Goal: Task Accomplishment & Management: Manage account settings

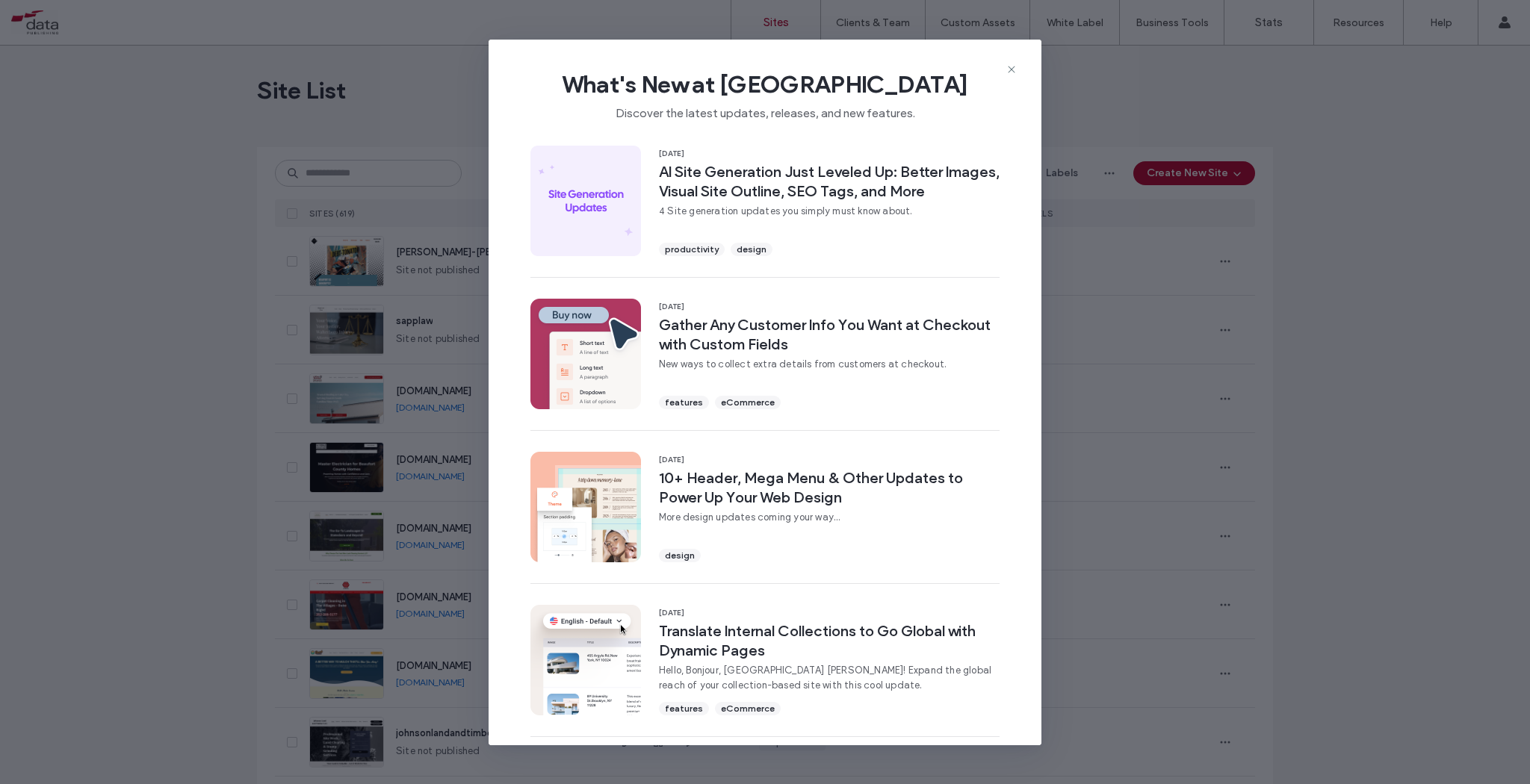
click at [1012, 70] on icon at bounding box center [1011, 69] width 12 height 12
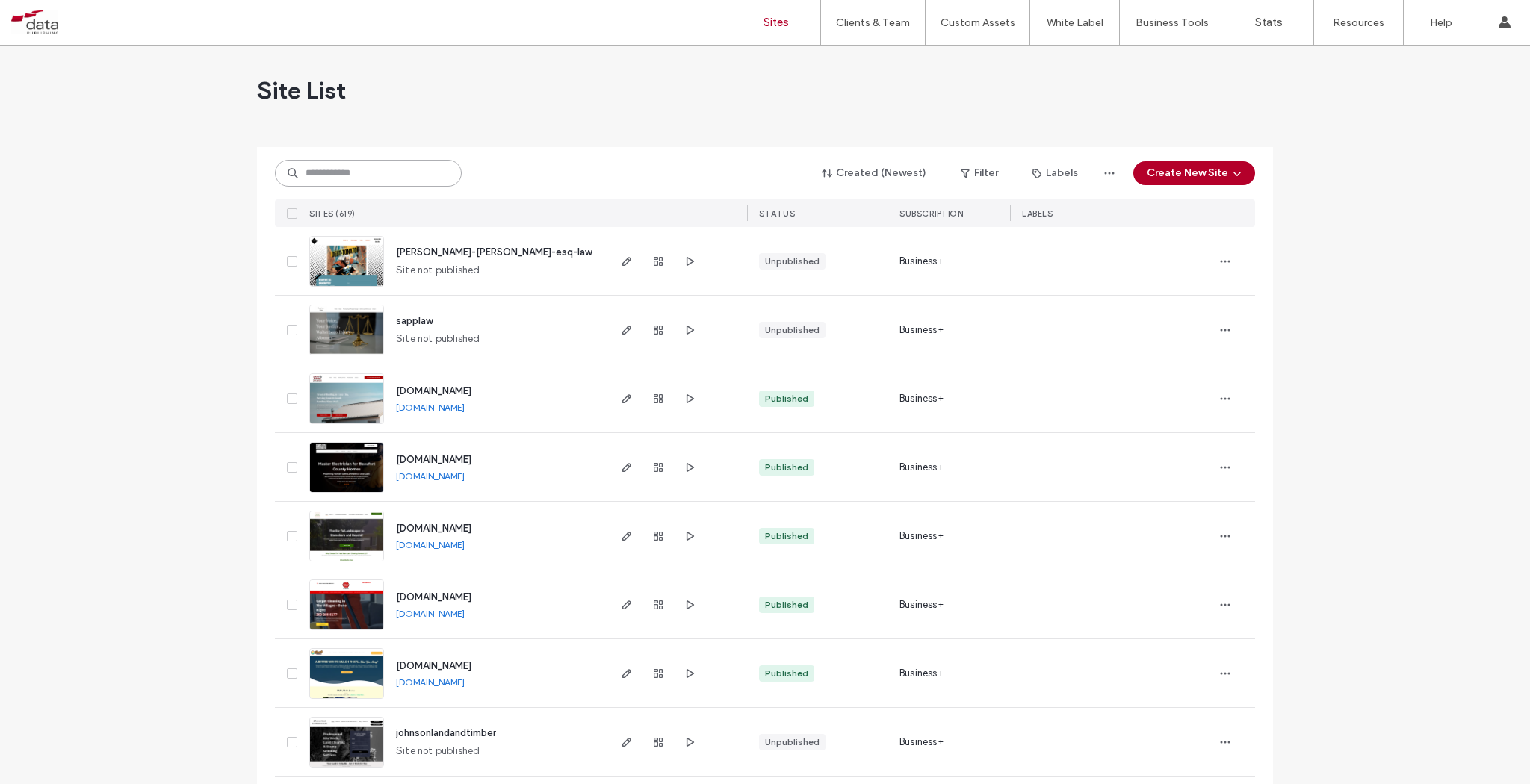
click at [330, 180] on input at bounding box center [368, 173] width 187 height 27
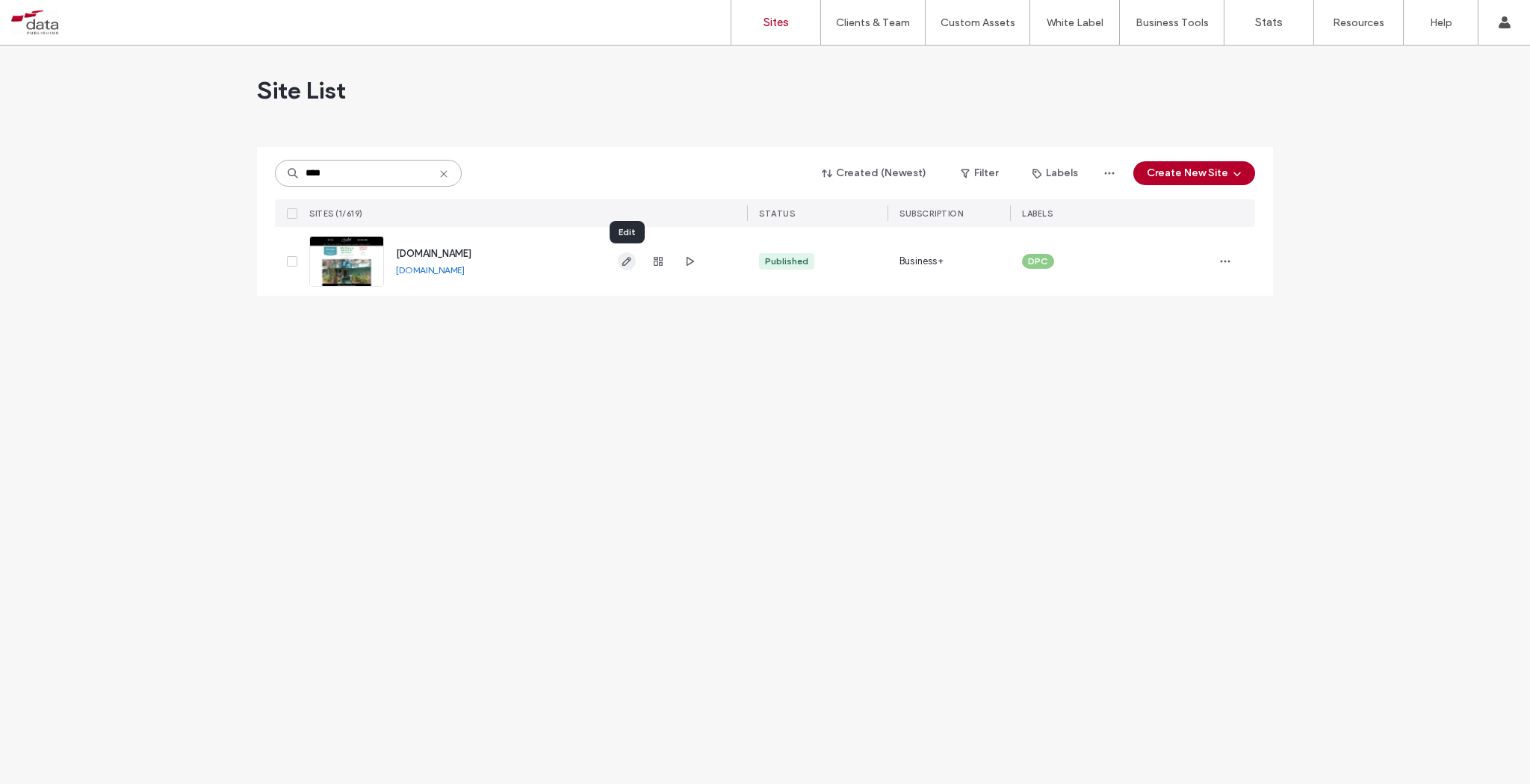
type input "****"
click at [621, 263] on icon "button" at bounding box center [626, 262] width 12 height 12
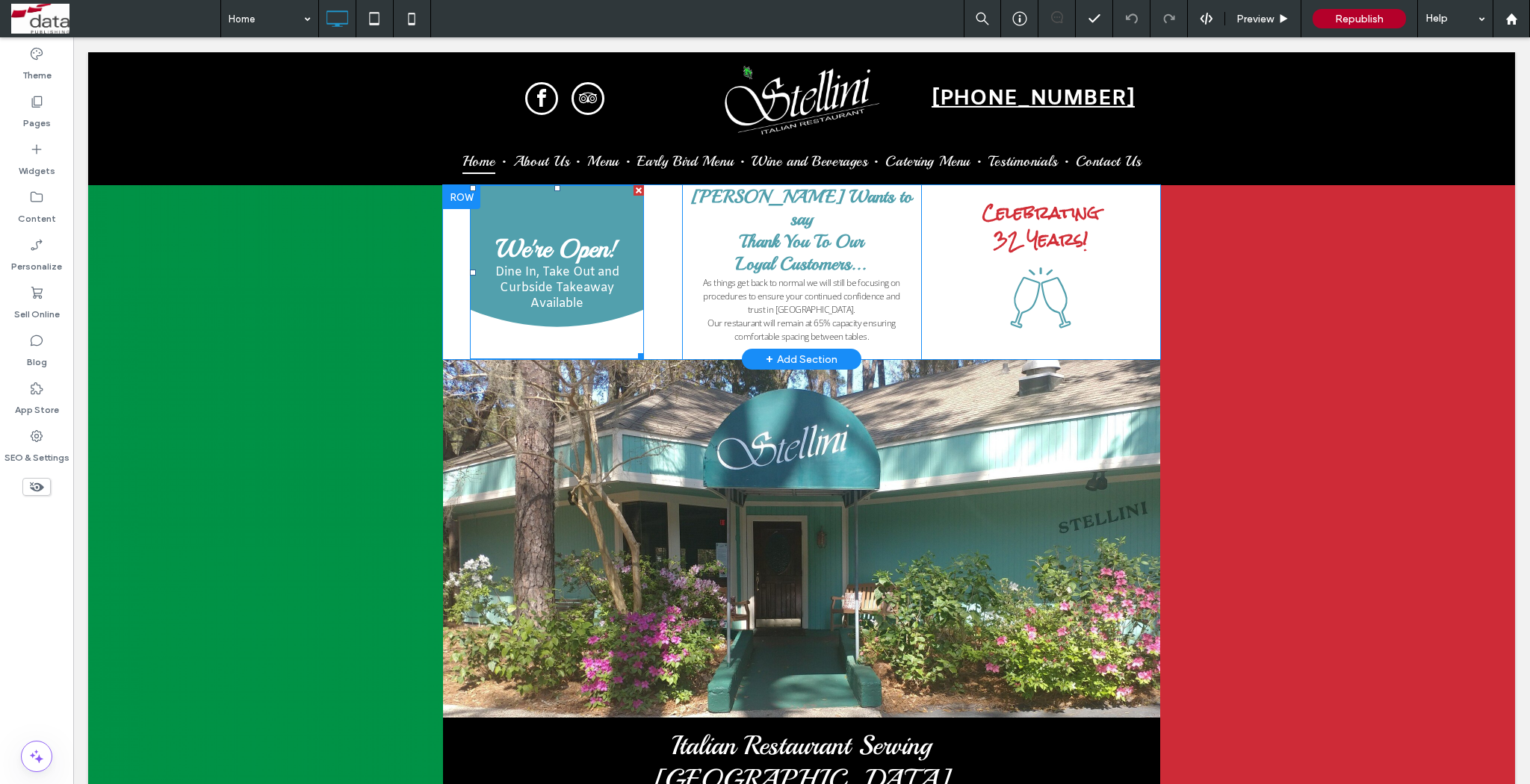
click at [566, 250] on h3 "We're Open!" at bounding box center [557, 249] width 122 height 32
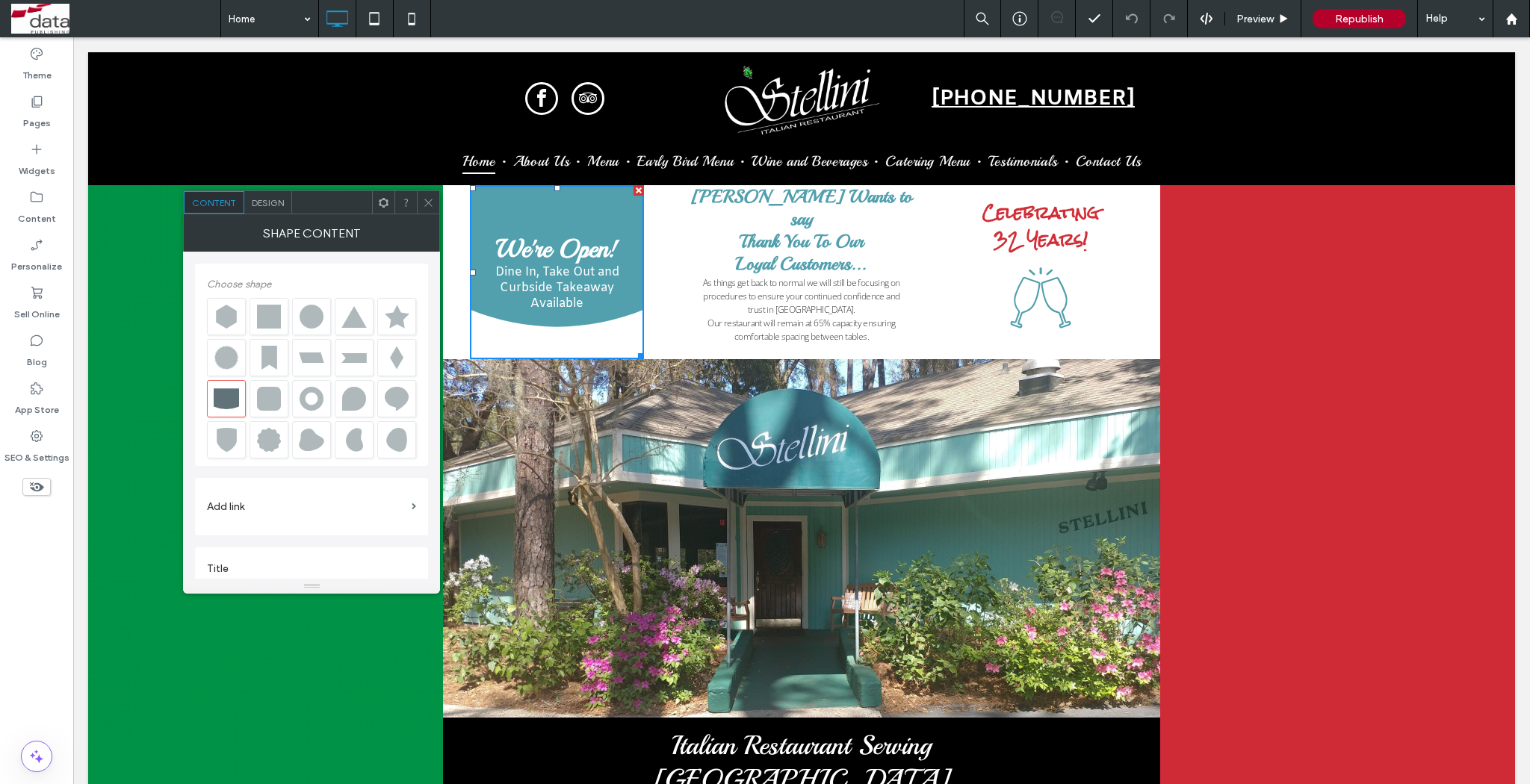
scroll to position [17, 0]
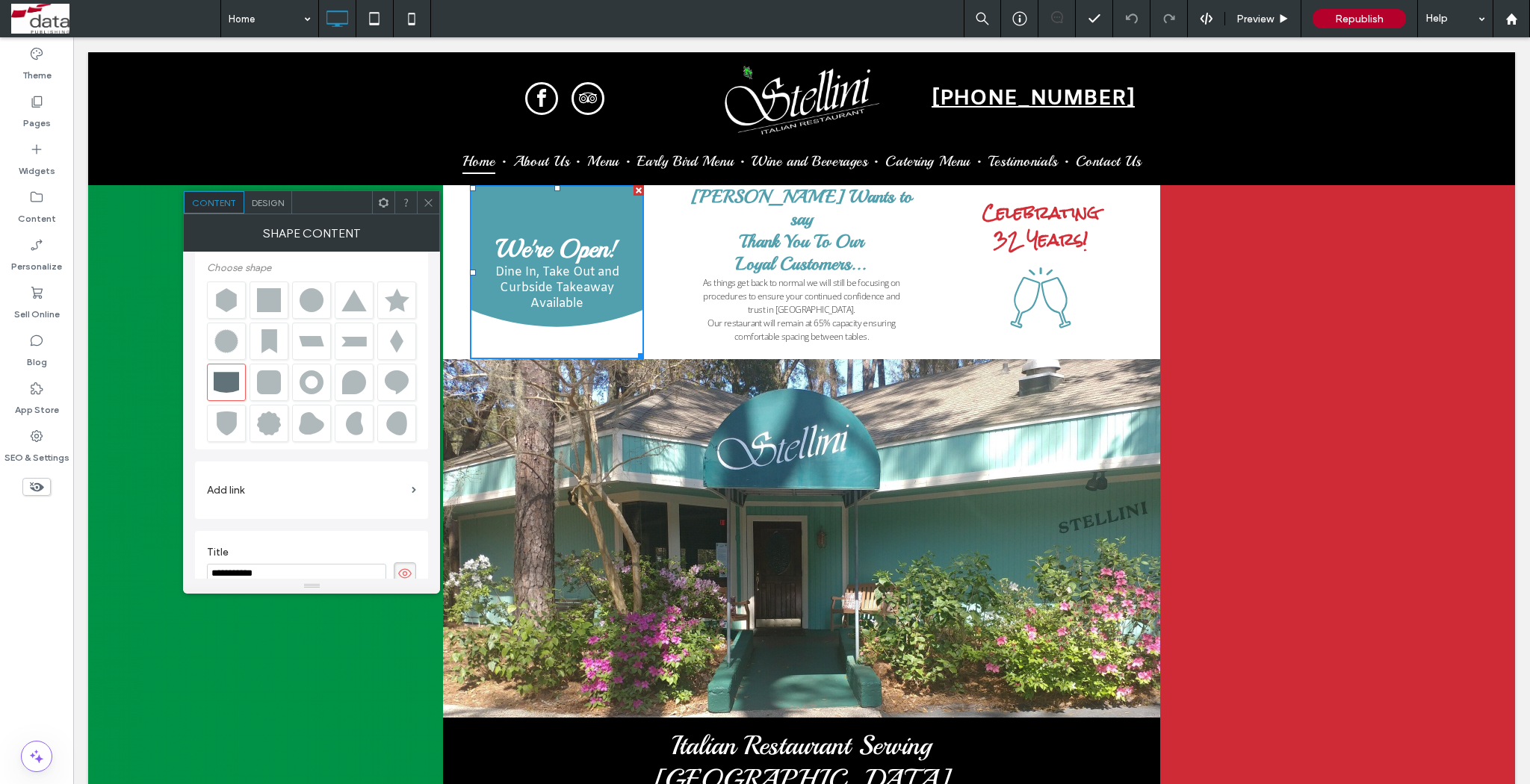
click at [596, 247] on h3 "We're Open!" at bounding box center [557, 249] width 122 height 32
click at [431, 203] on icon at bounding box center [428, 202] width 11 height 11
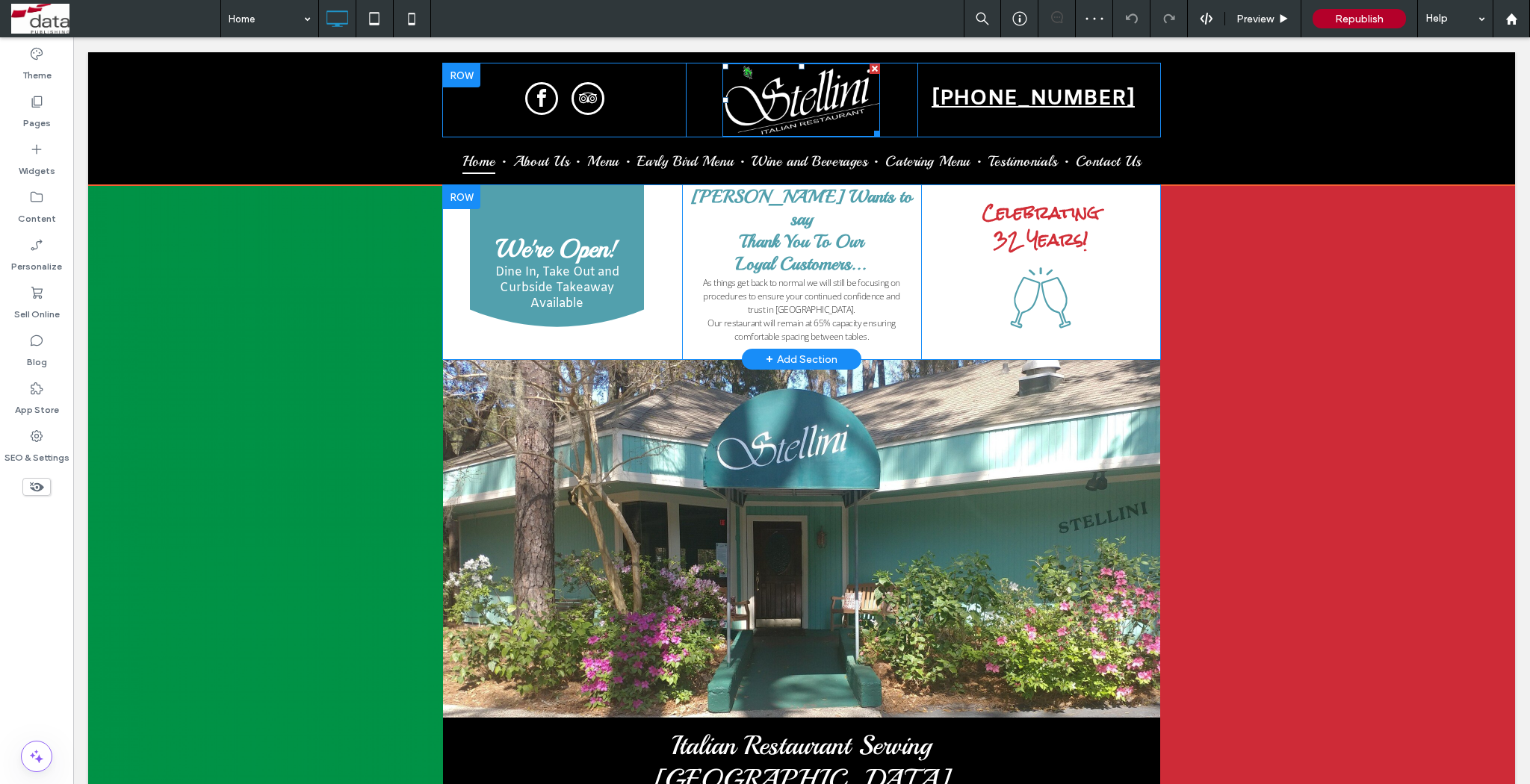
click at [790, 112] on img at bounding box center [802, 100] width 158 height 73
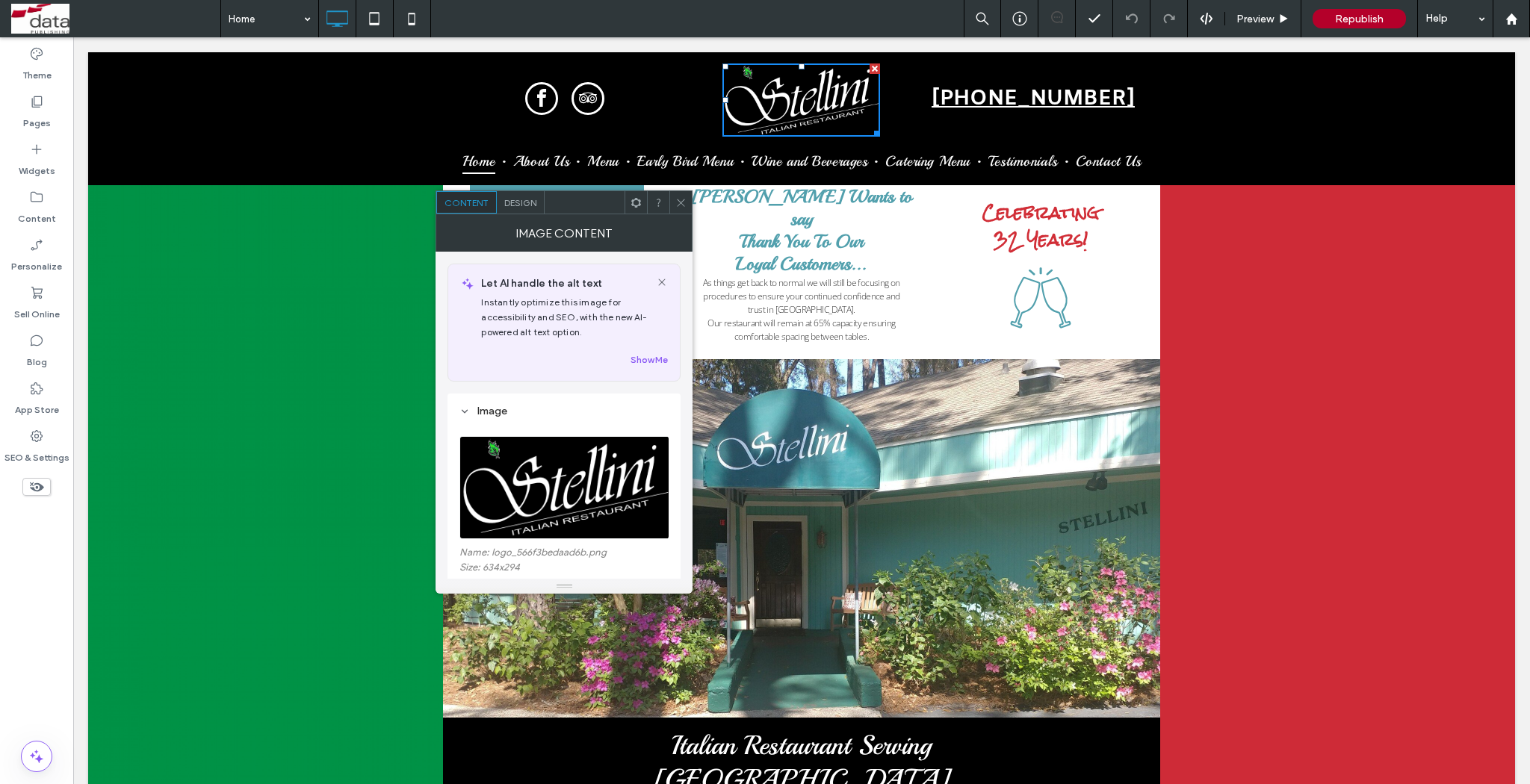
click at [684, 203] on icon at bounding box center [680, 202] width 11 height 11
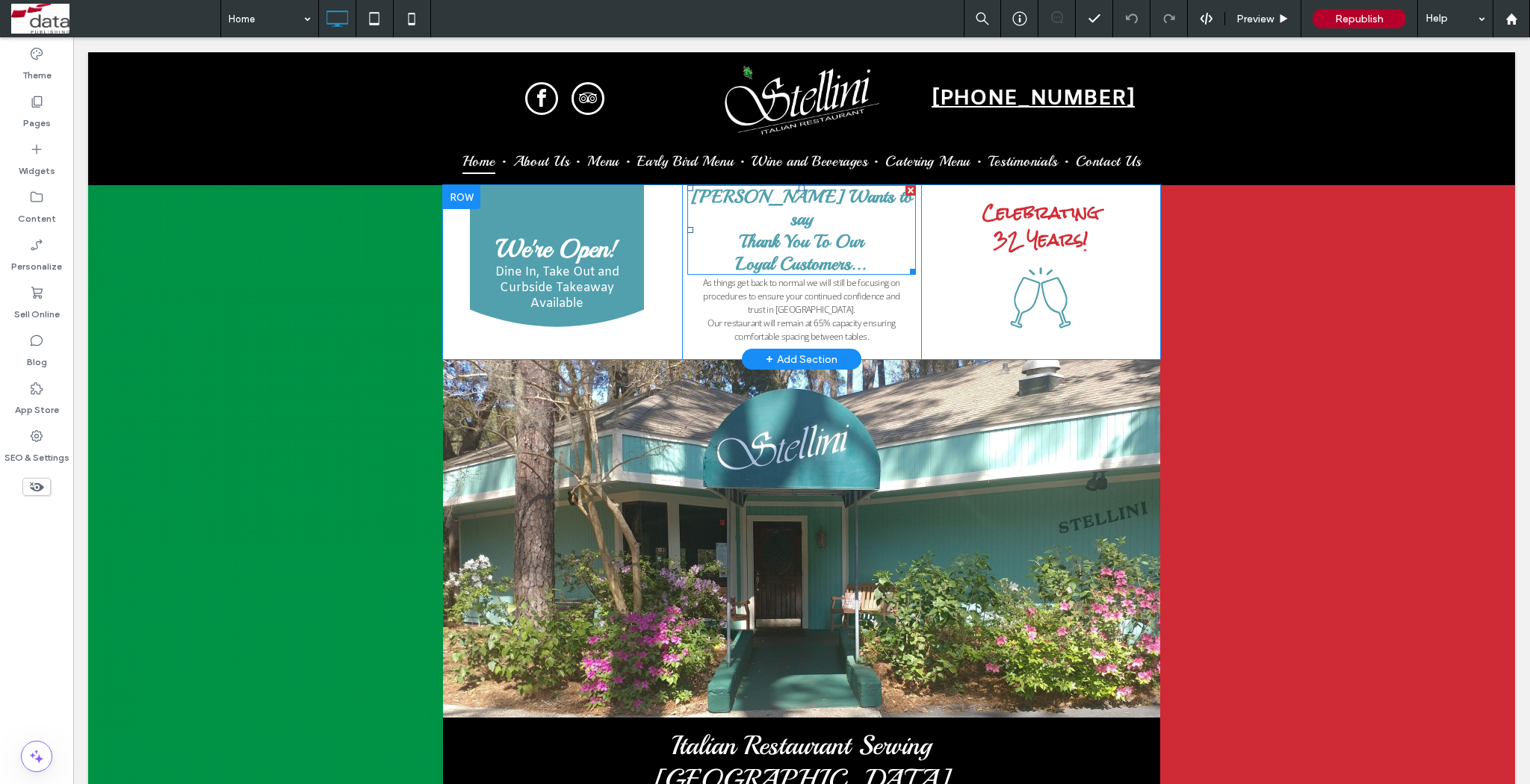
click at [820, 230] on strong "Thank You To Our" at bounding box center [801, 241] width 124 height 22
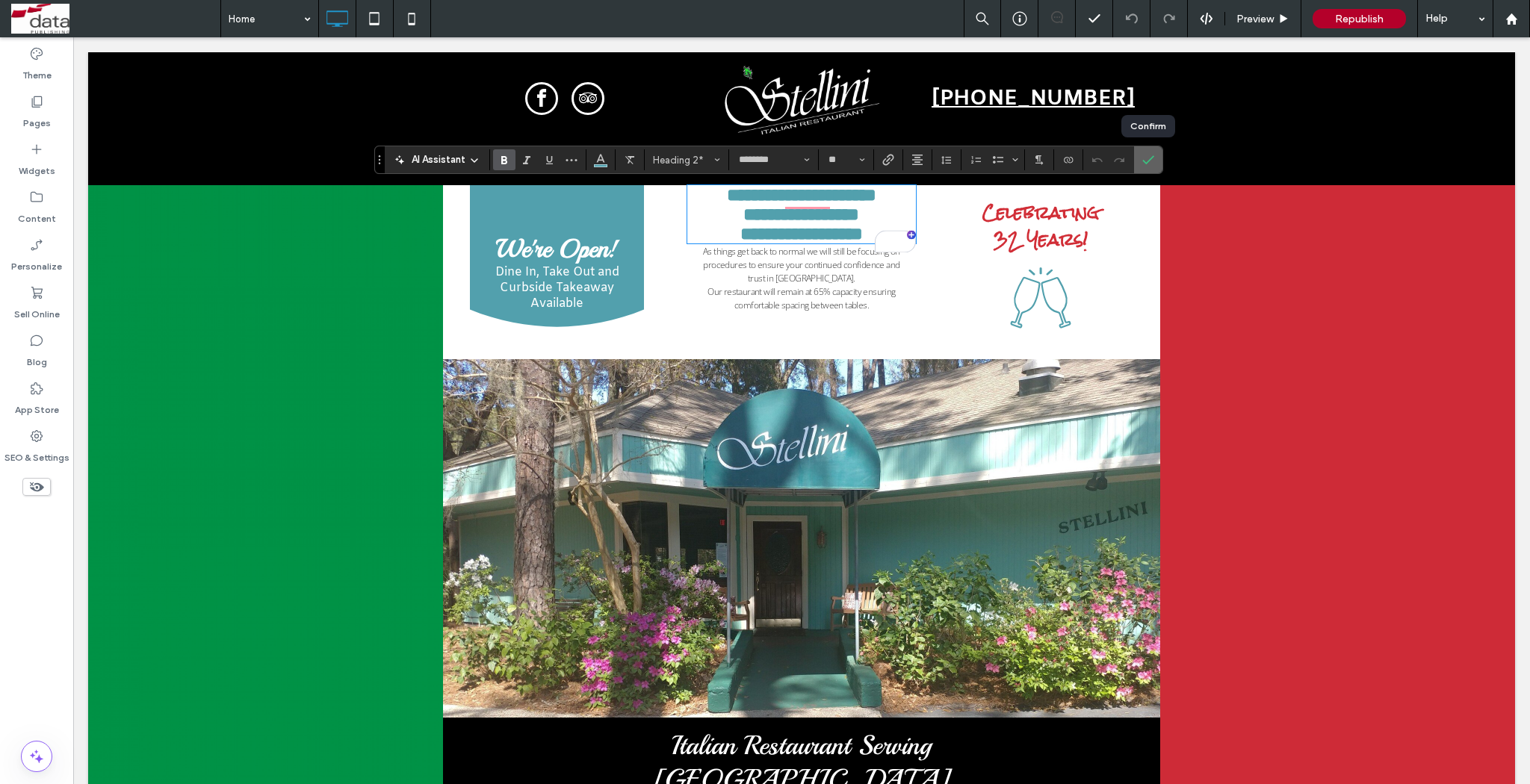
drag, startPoint x: 1144, startPoint y: 163, endPoint x: 1071, endPoint y: 137, distance: 77.5
click at [1144, 163] on icon "Confirm" at bounding box center [1148, 159] width 12 height 12
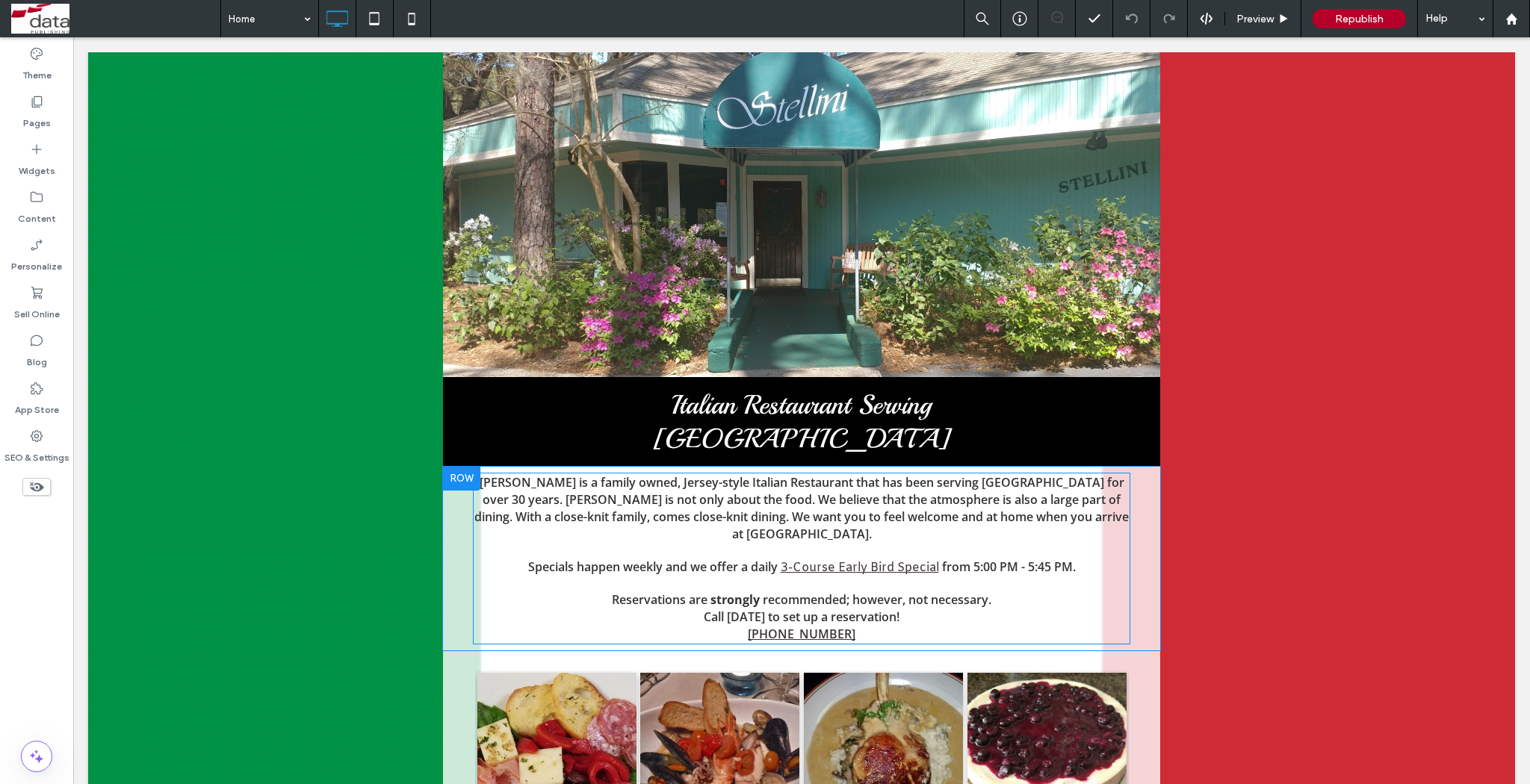
scroll to position [375, 0]
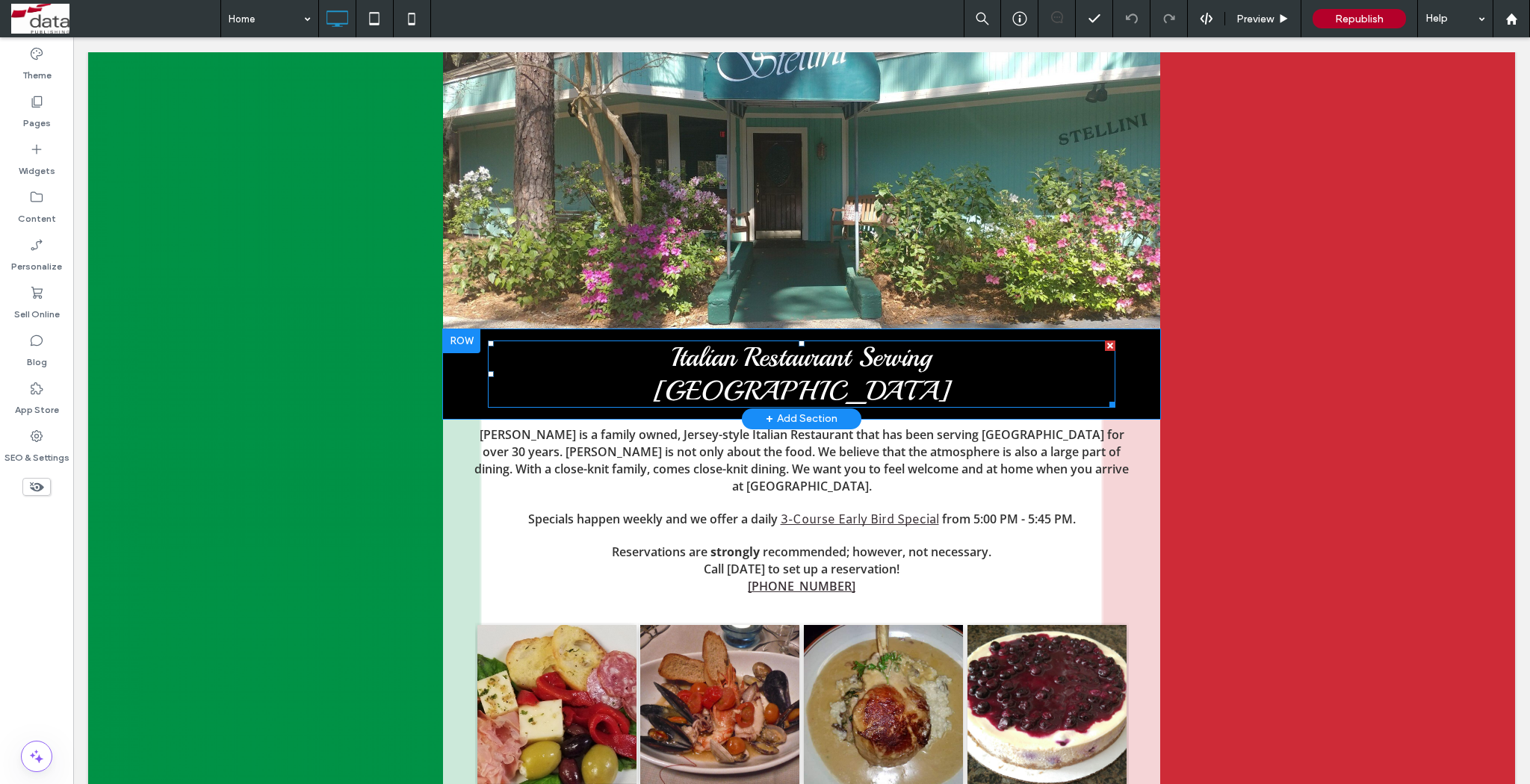
click at [794, 395] on span "Hilton Head Island" at bounding box center [802, 391] width 297 height 33
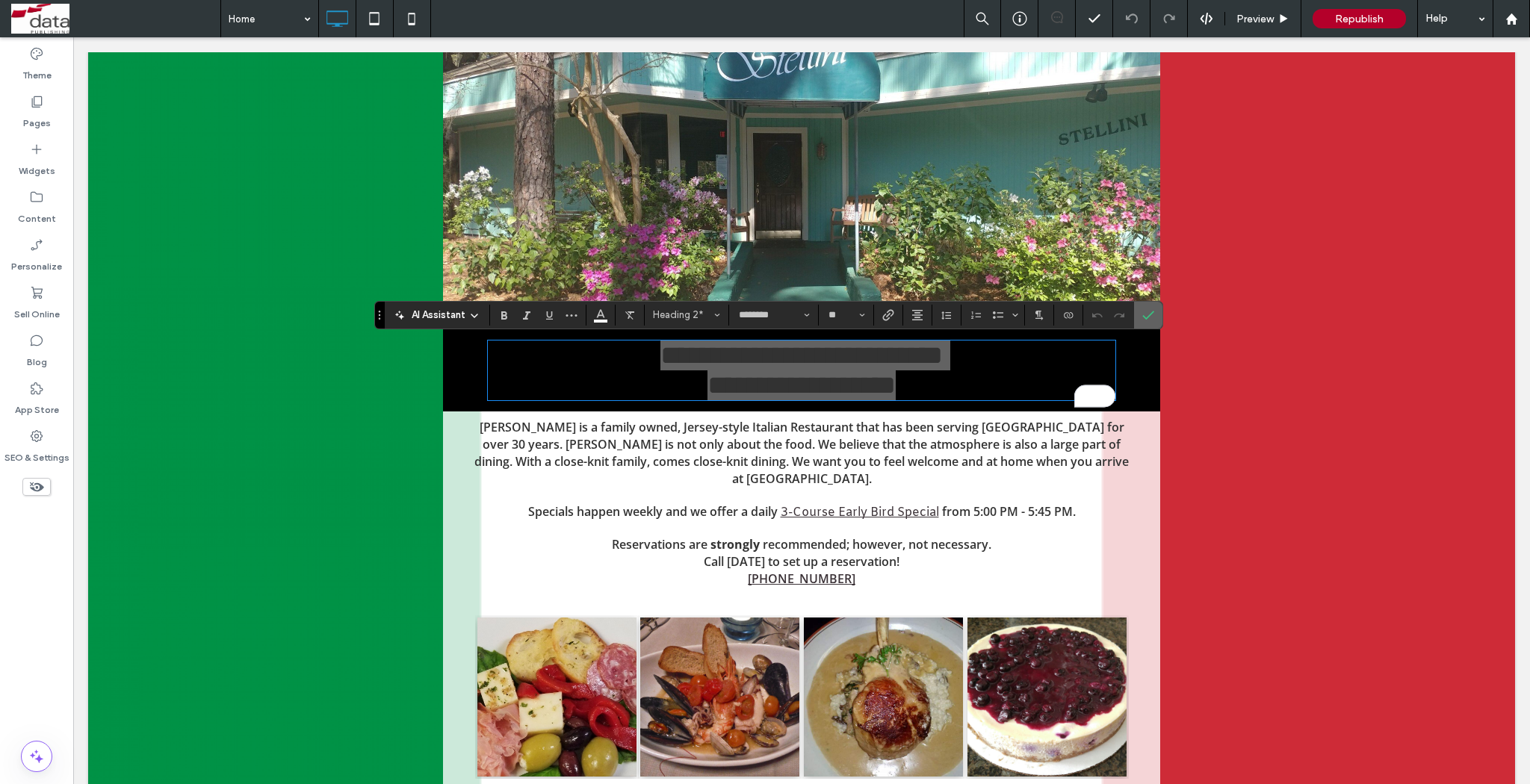
click at [1145, 319] on use "Confirm" at bounding box center [1148, 315] width 12 height 9
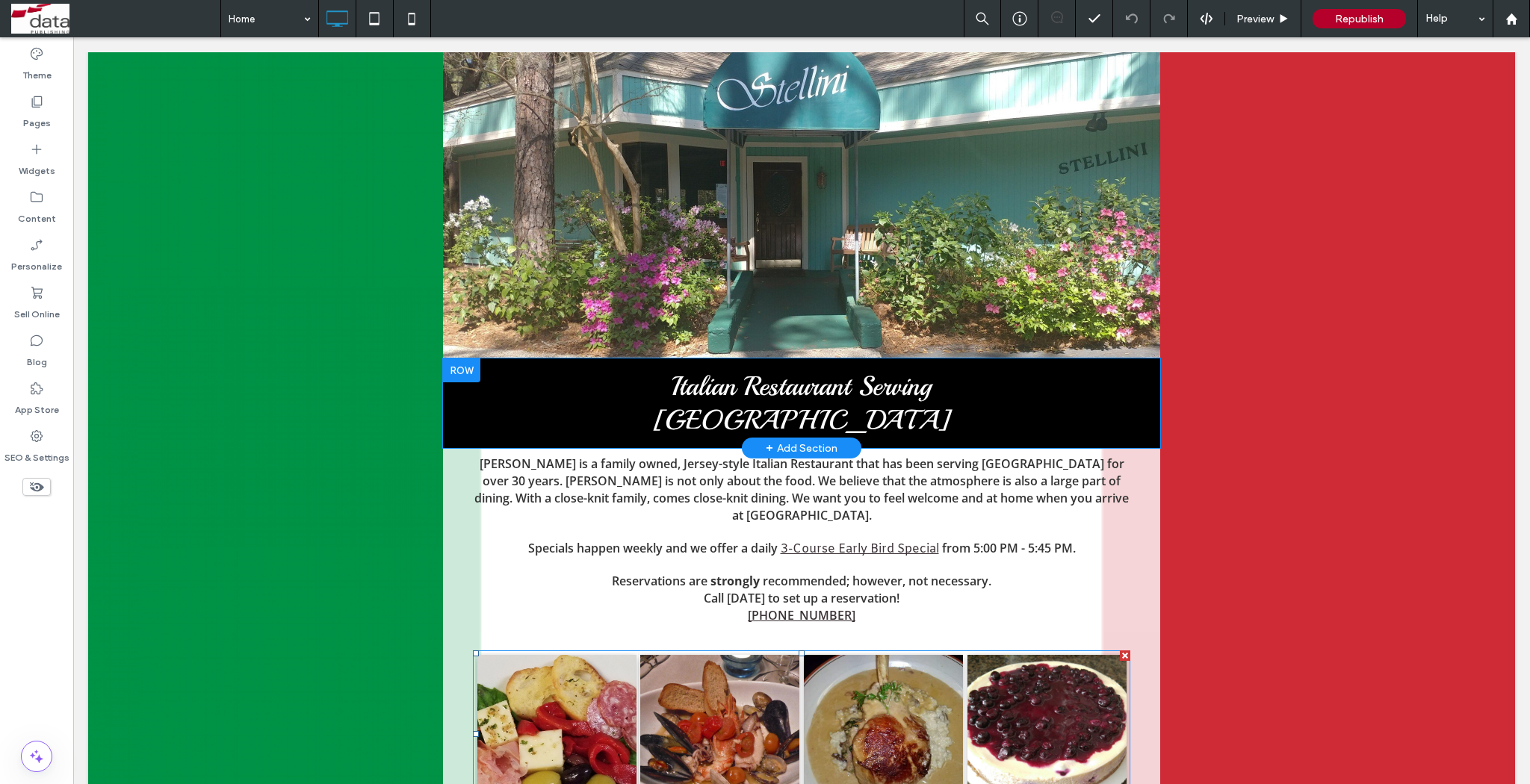
scroll to position [0, 0]
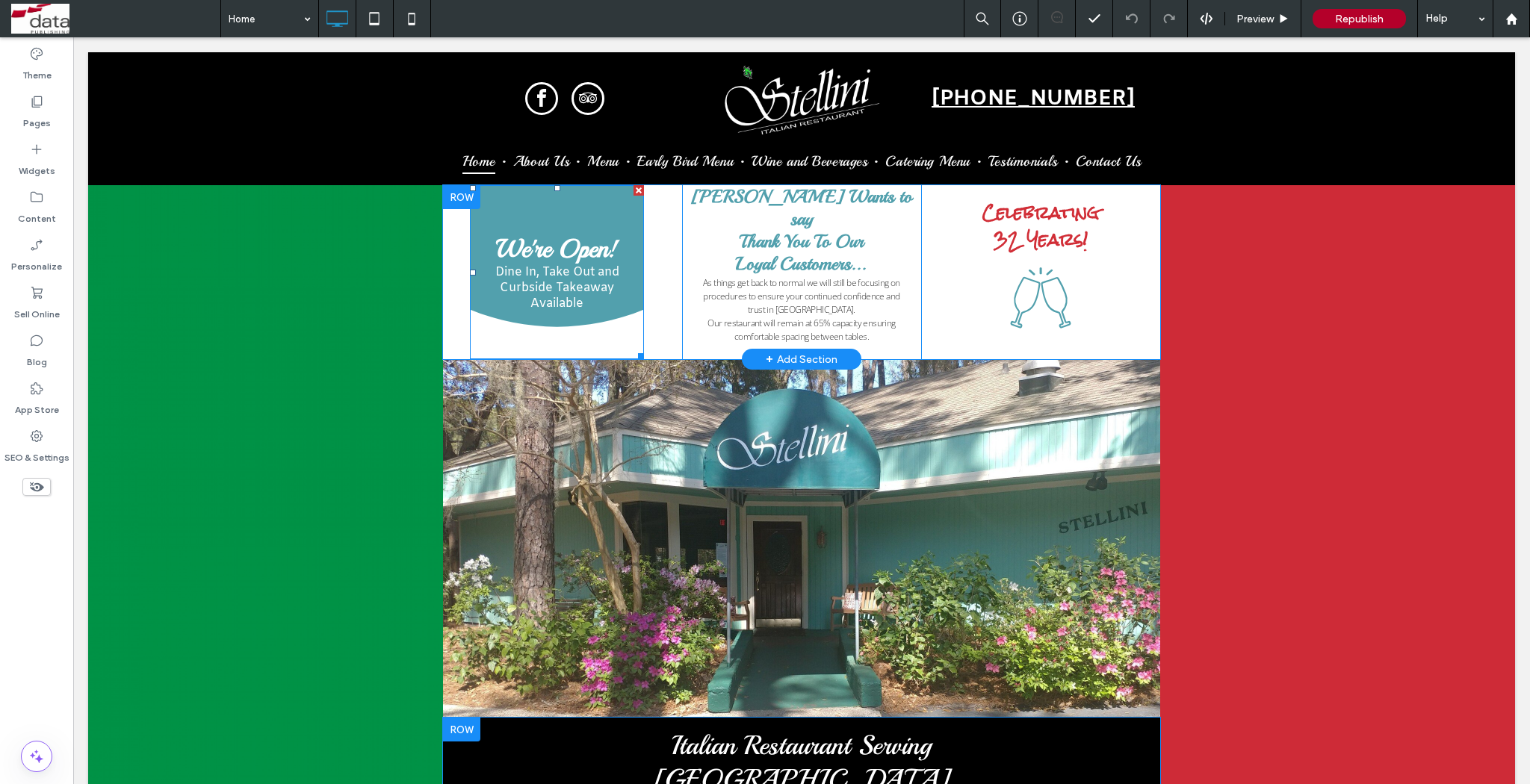
click at [531, 331] on div "We're Open! Dine In, Take Out and Curbside Takeaway Available" at bounding box center [557, 272] width 174 height 174
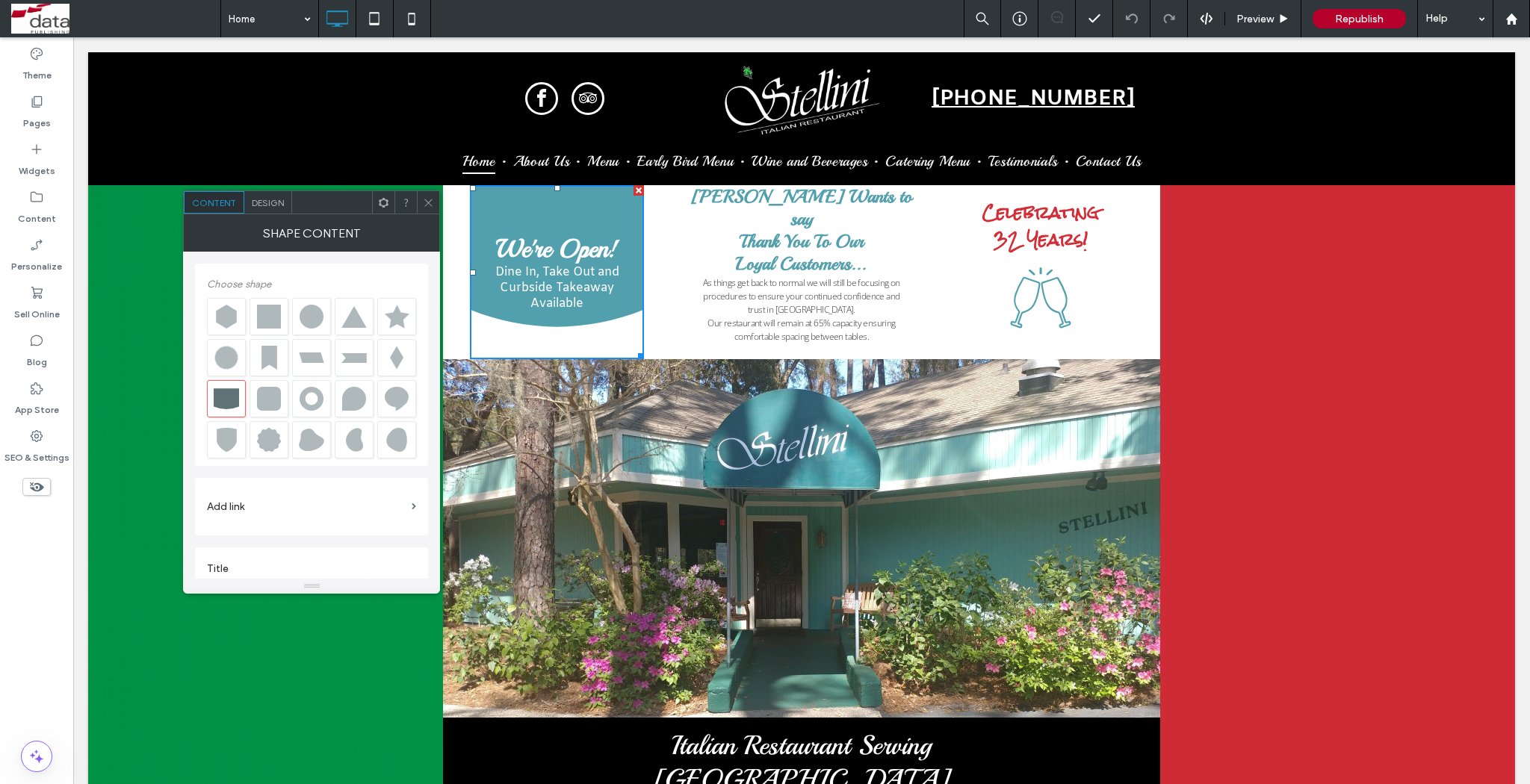
scroll to position [17, 0]
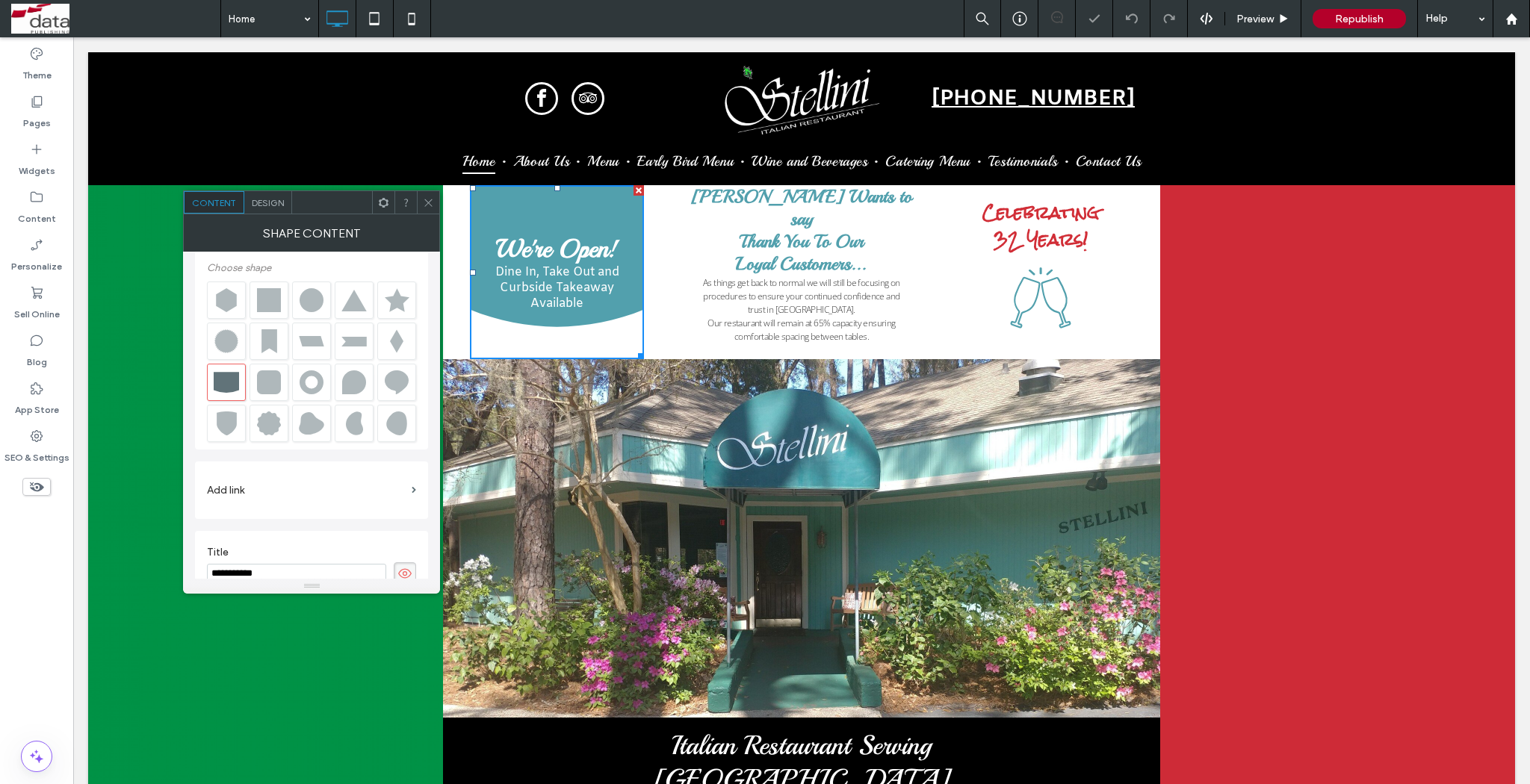
click at [271, 208] on div "Design" at bounding box center [268, 202] width 48 height 22
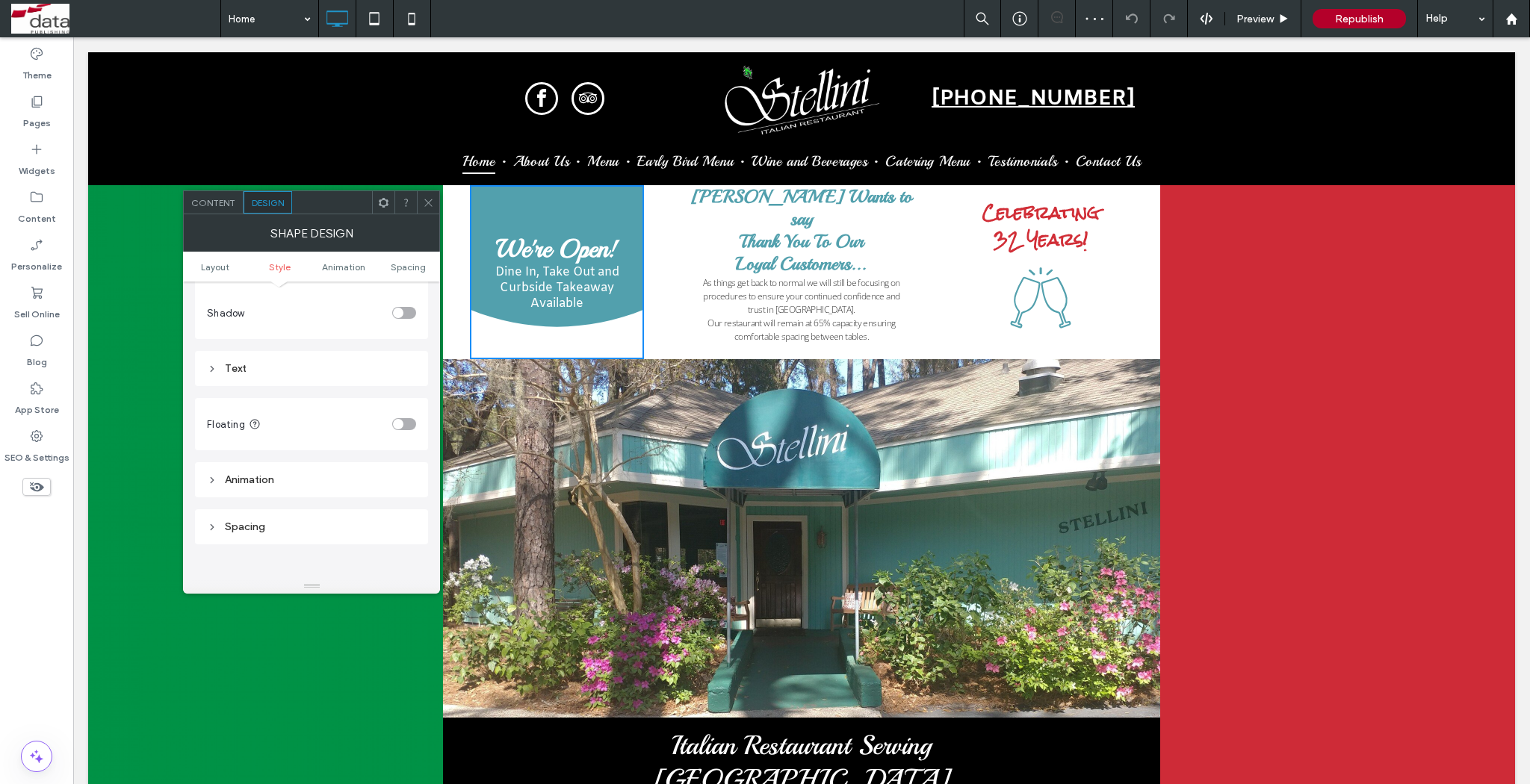
scroll to position [671, 0]
click at [248, 346] on div "Text" at bounding box center [311, 348] width 209 height 12
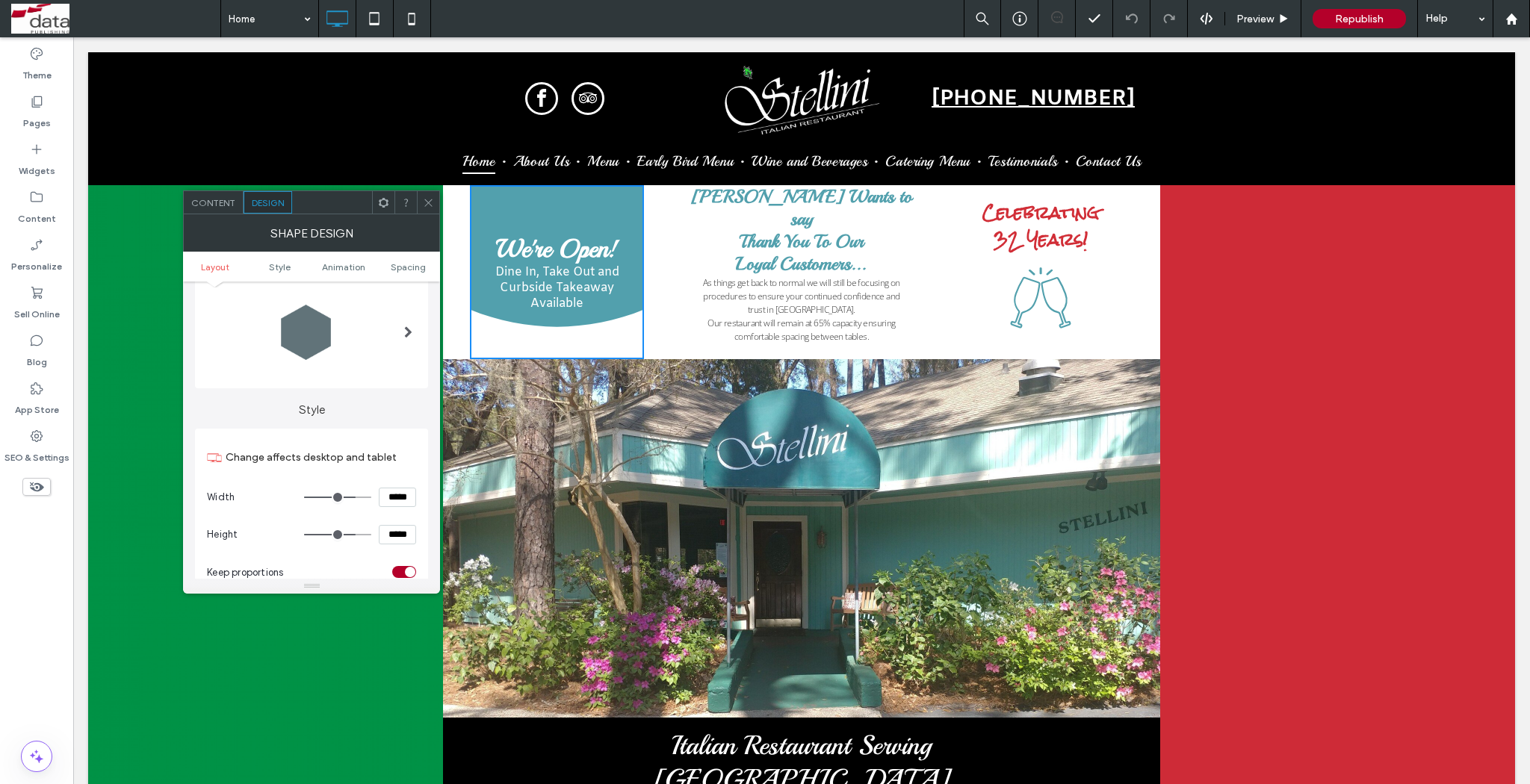
scroll to position [0, 0]
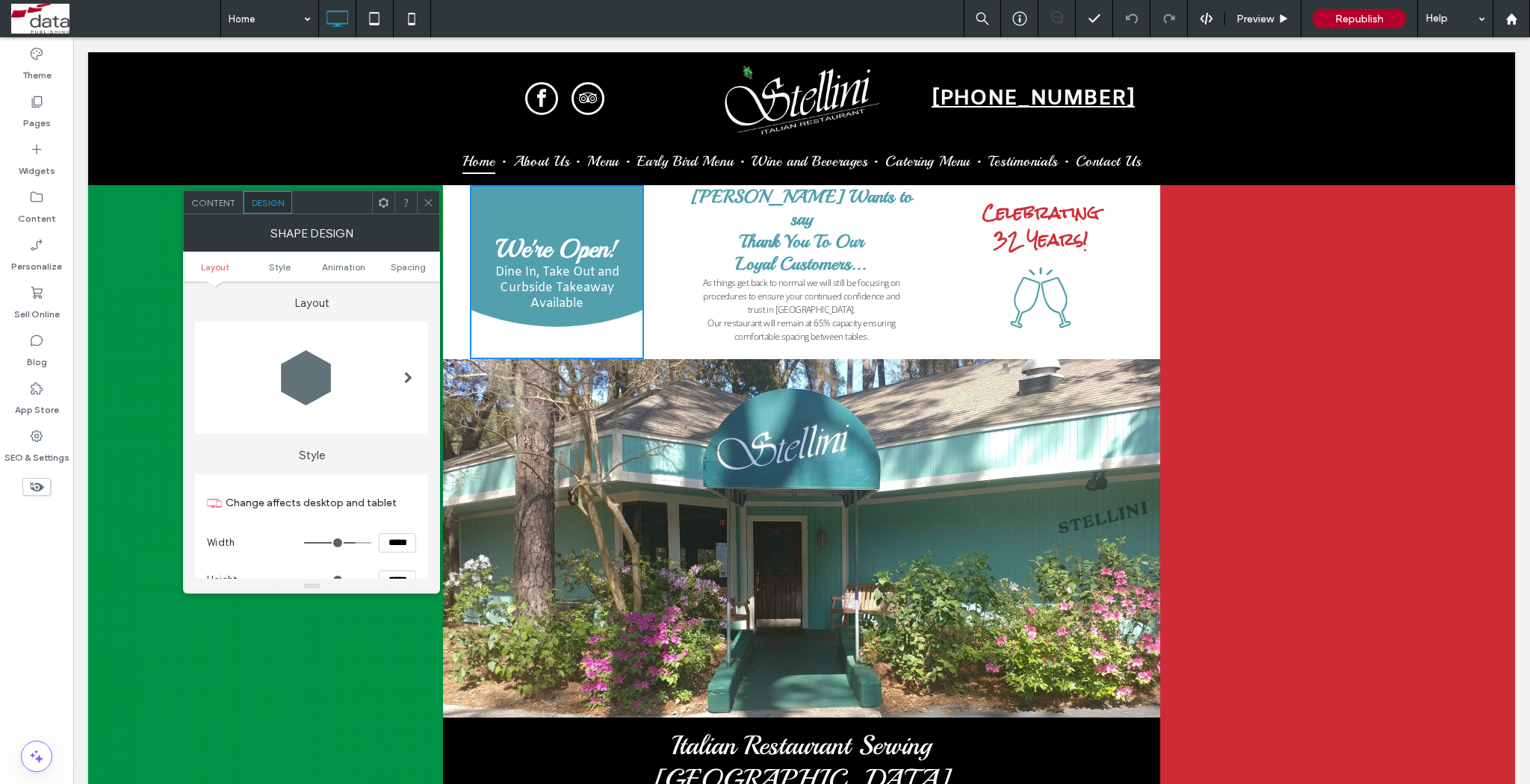
click at [209, 202] on span "Content" at bounding box center [213, 202] width 44 height 11
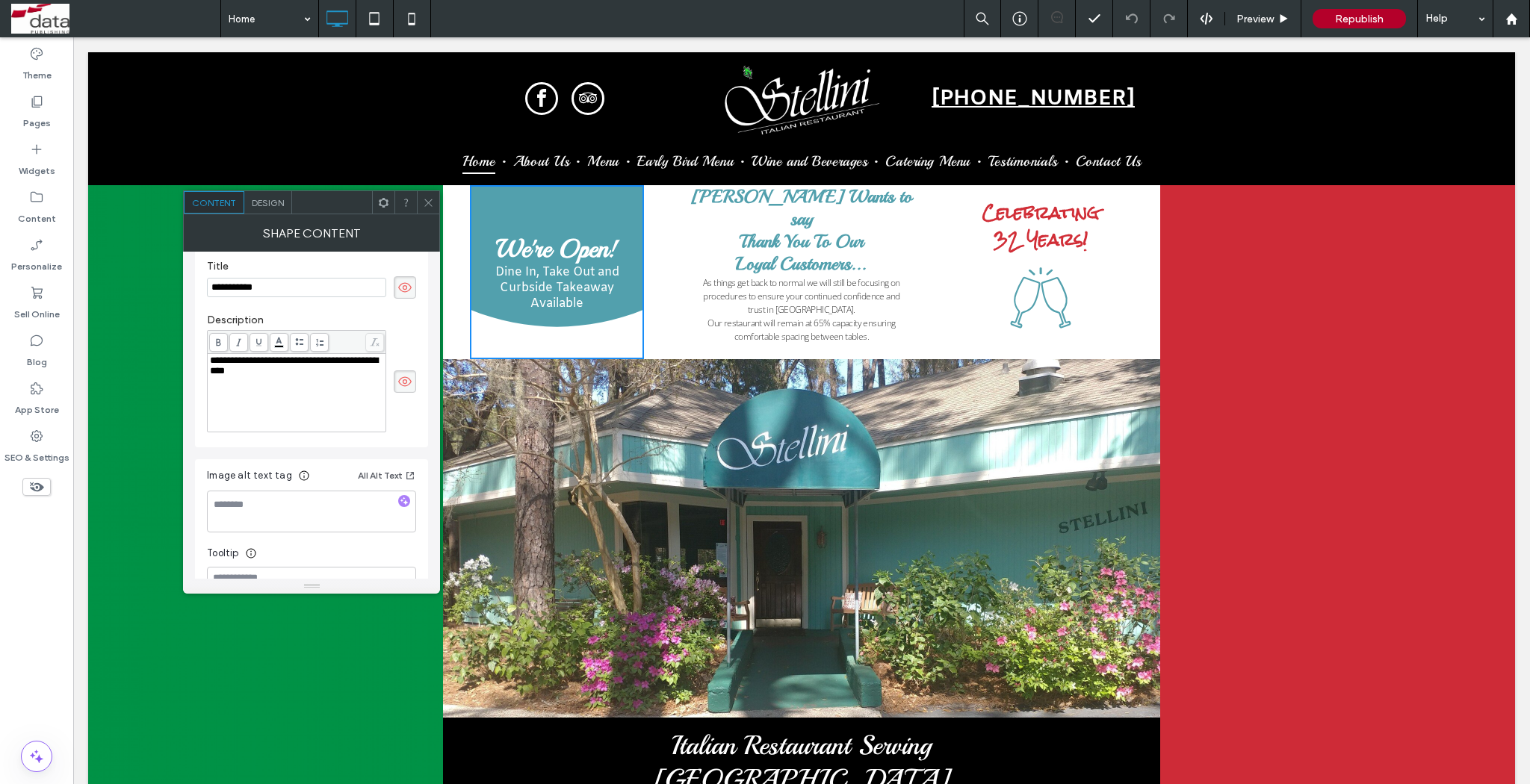
scroll to position [321, 0]
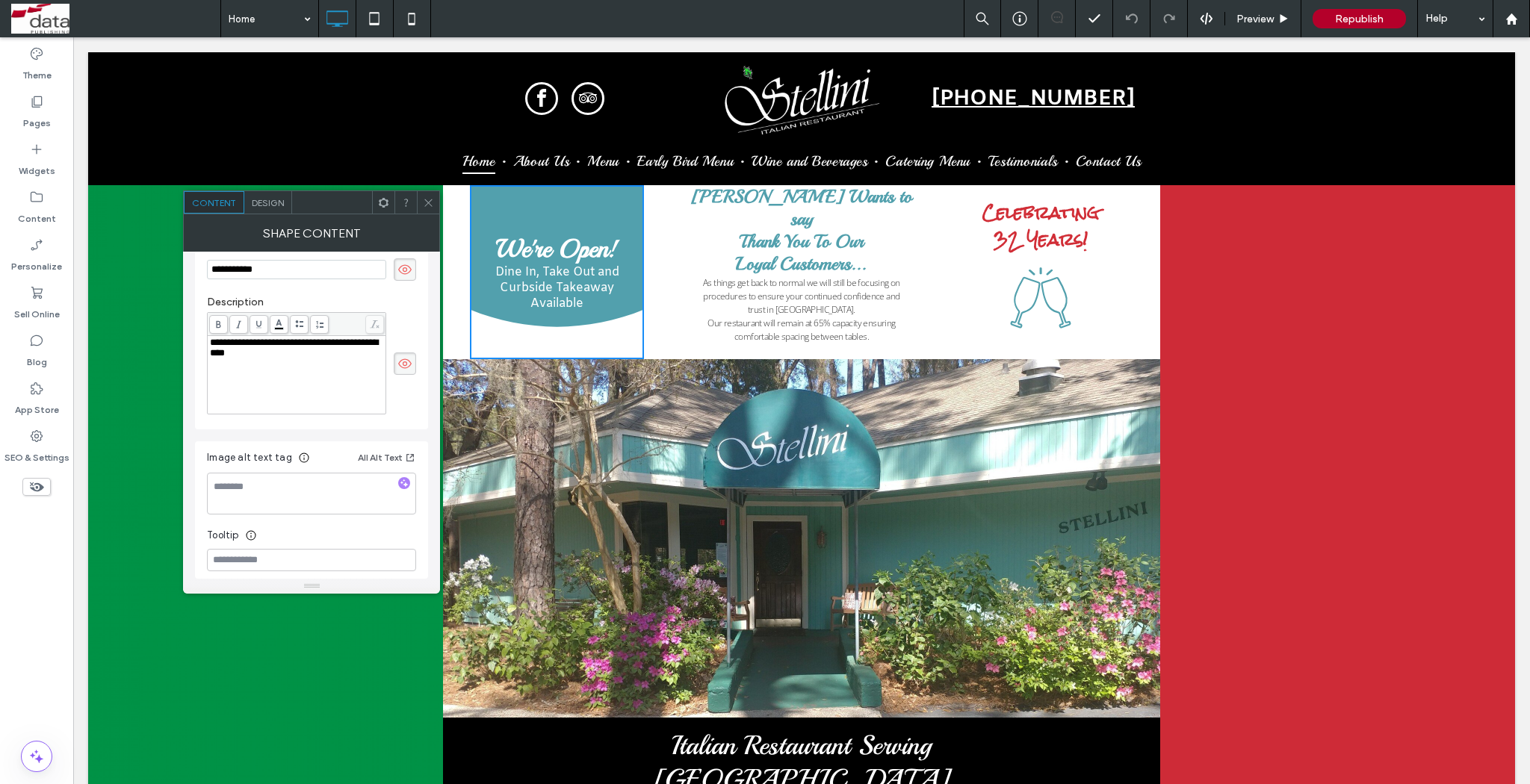
click at [429, 203] on use at bounding box center [429, 202] width 7 height 7
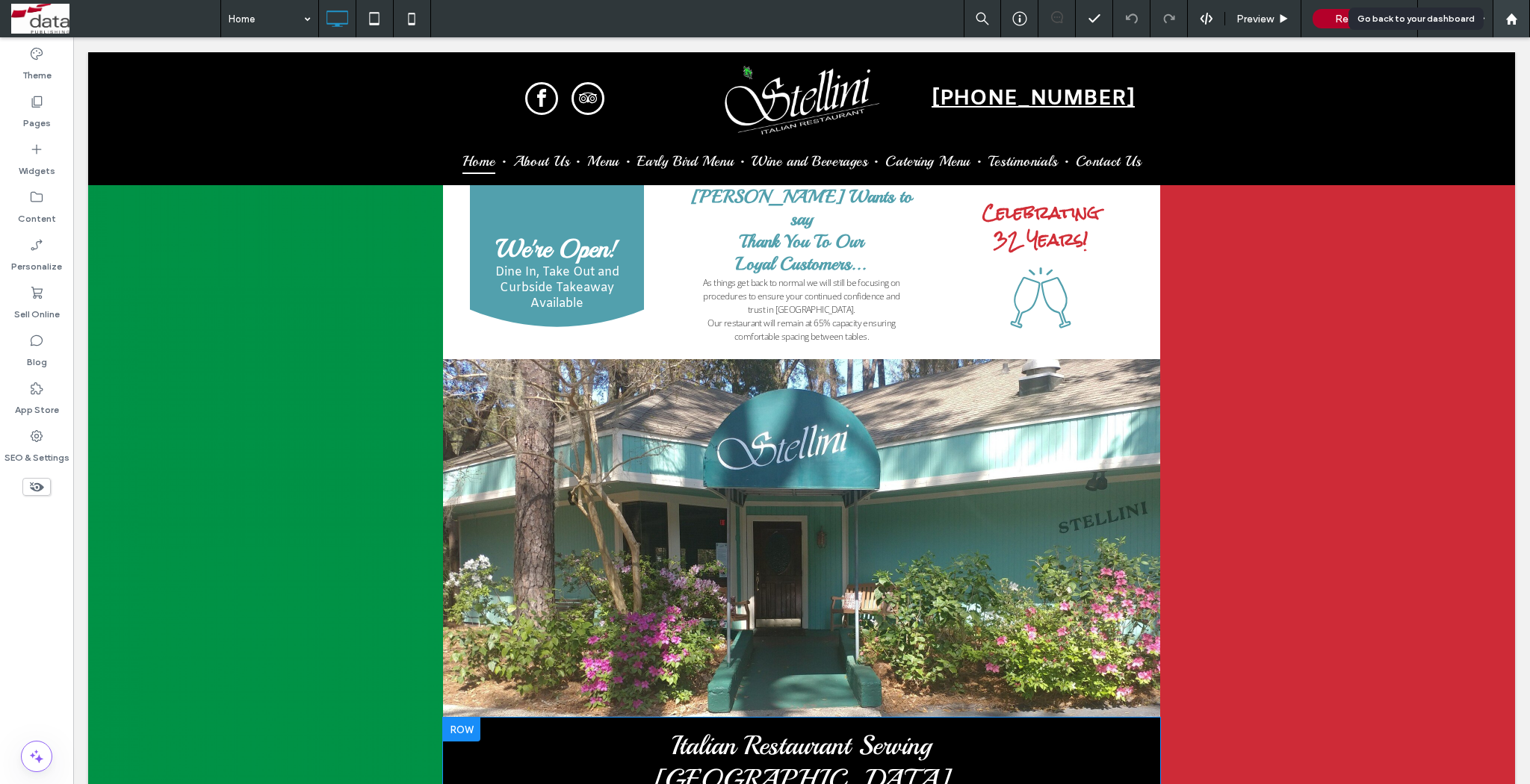
click at [1516, 22] on icon at bounding box center [1511, 18] width 12 height 12
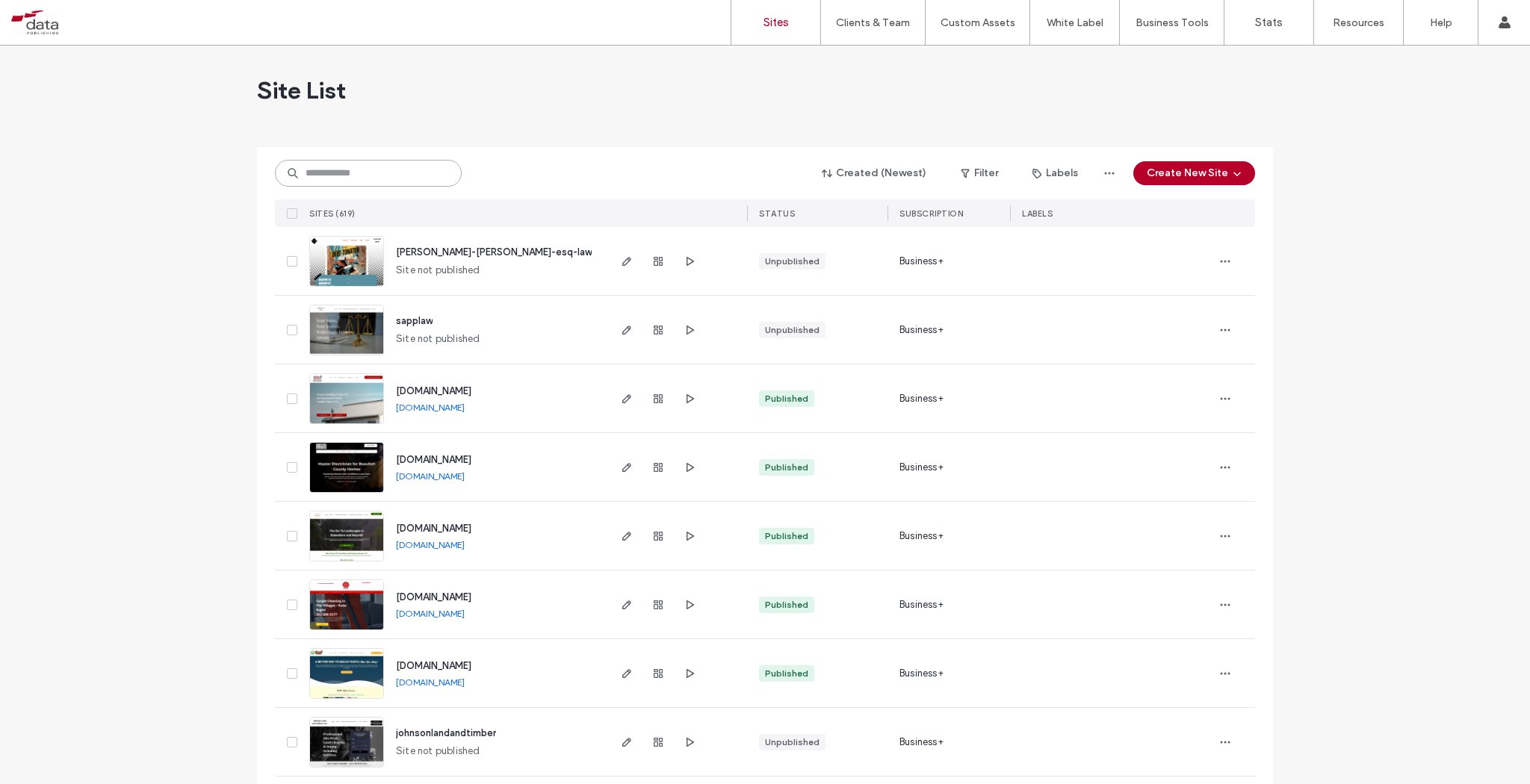
click at [363, 168] on input at bounding box center [368, 173] width 187 height 27
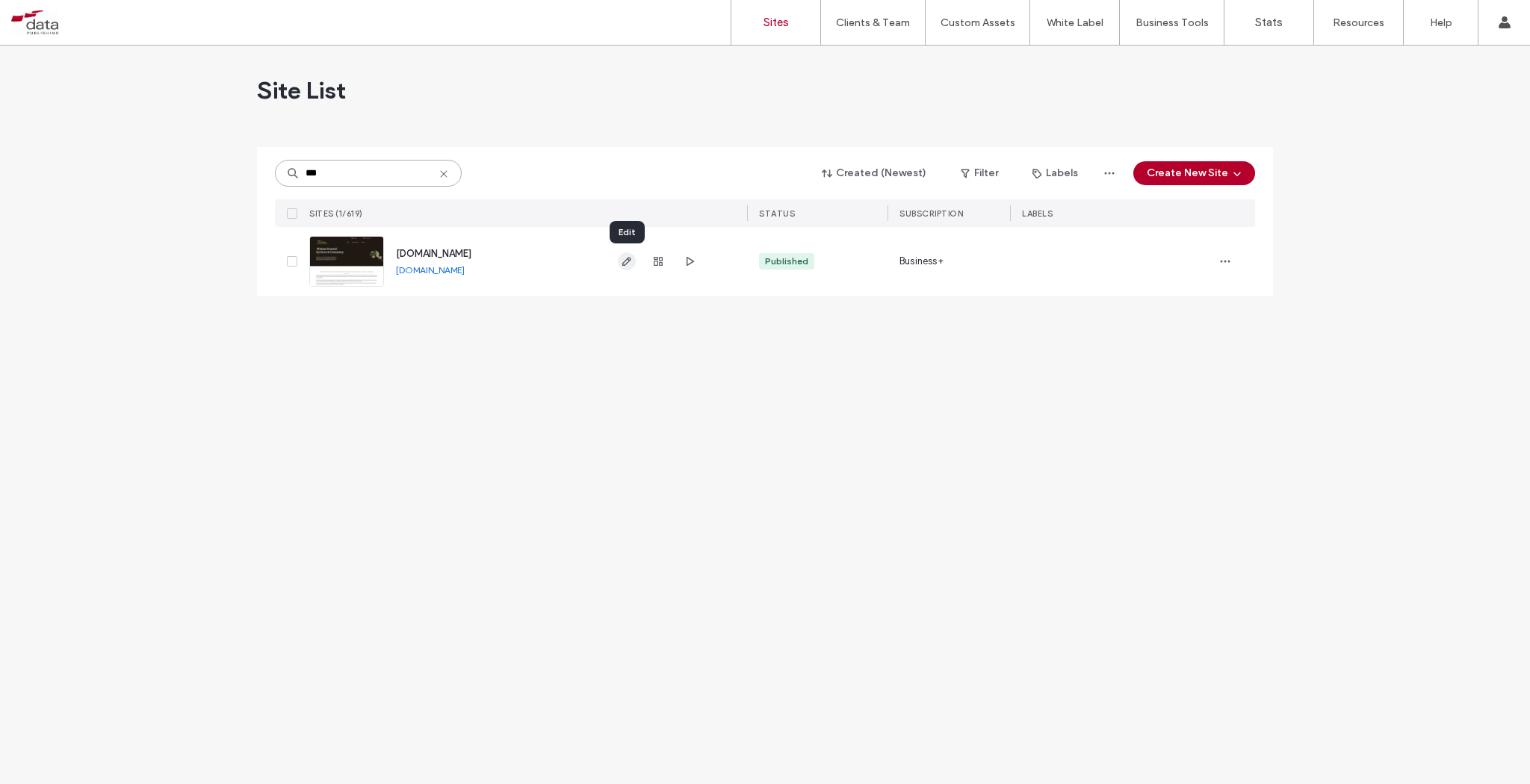
type input "***"
click at [625, 263] on icon "button" at bounding box center [626, 262] width 12 height 12
